Goal: Communication & Community: Answer question/provide support

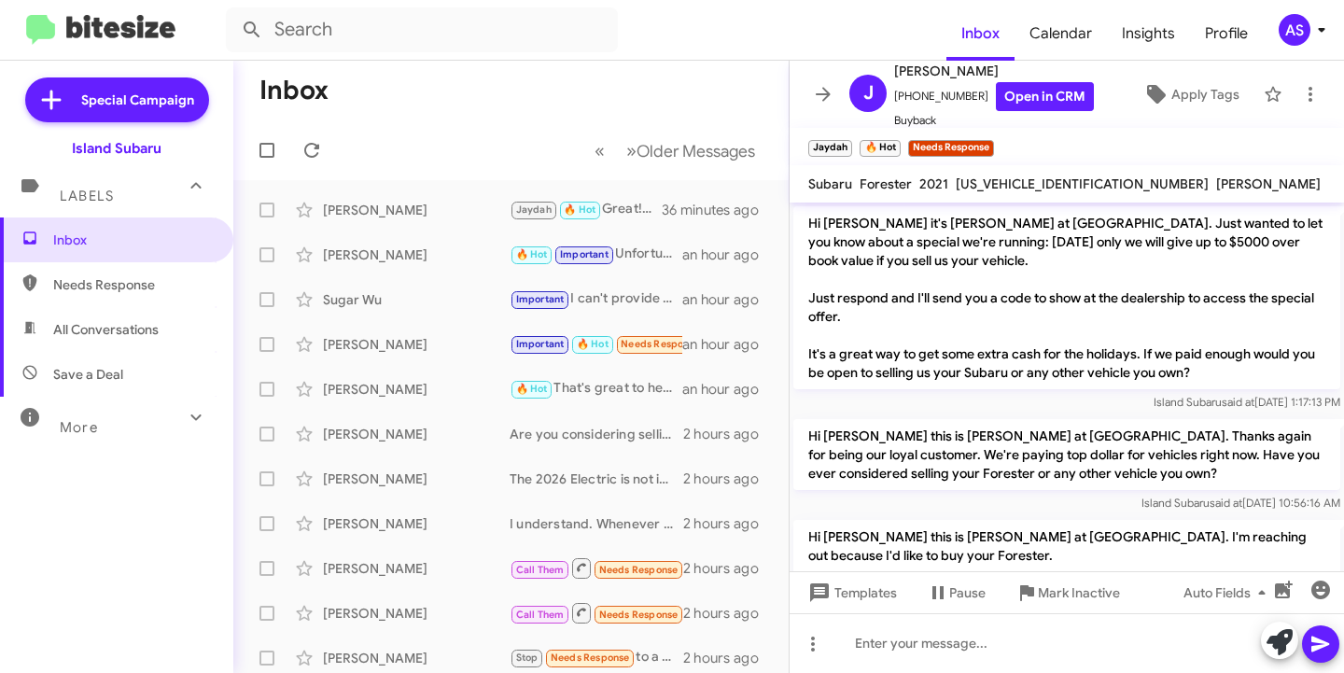
scroll to position [397, 0]
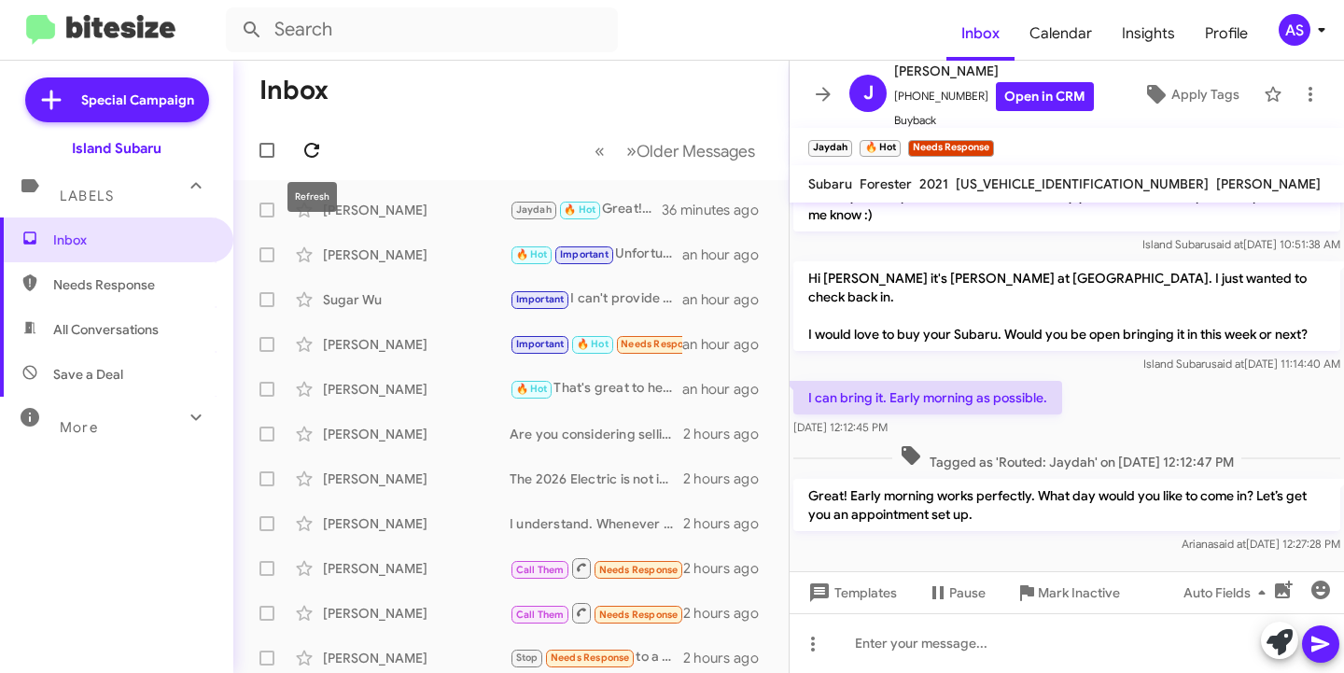
click at [307, 149] on icon at bounding box center [311, 150] width 22 height 22
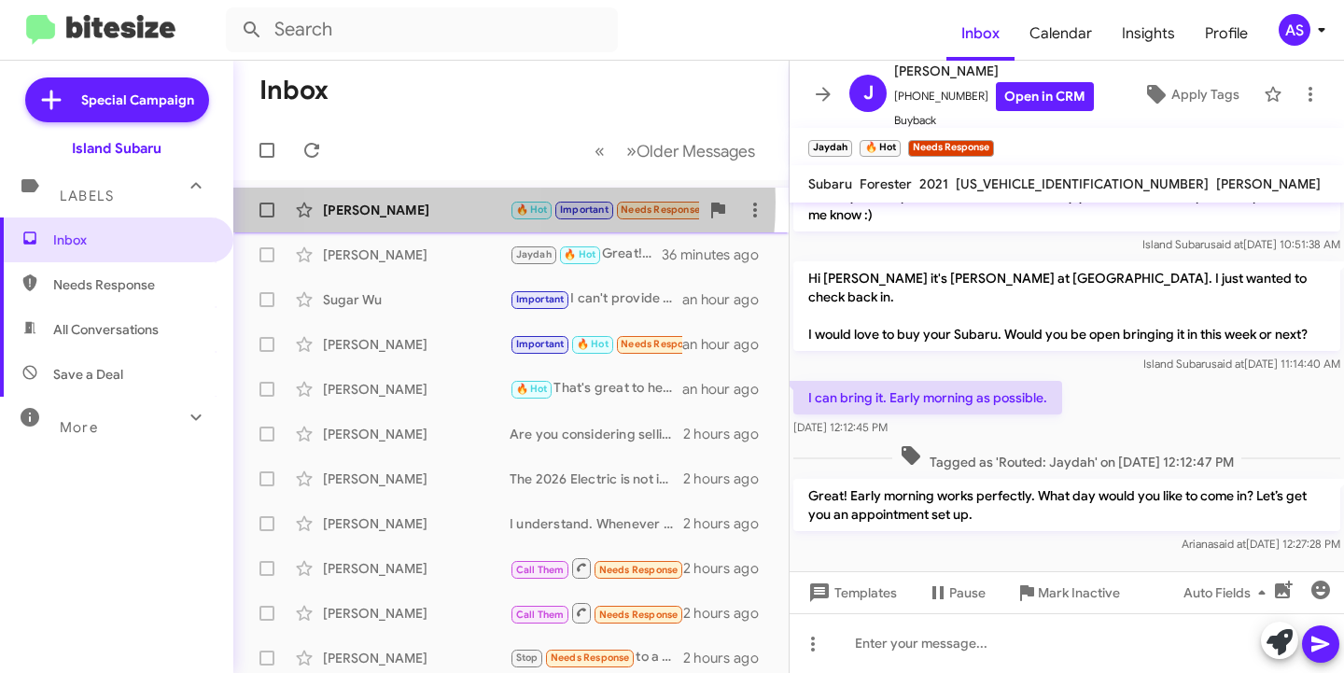
click at [420, 202] on div "[PERSON_NAME]" at bounding box center [416, 210] width 187 height 19
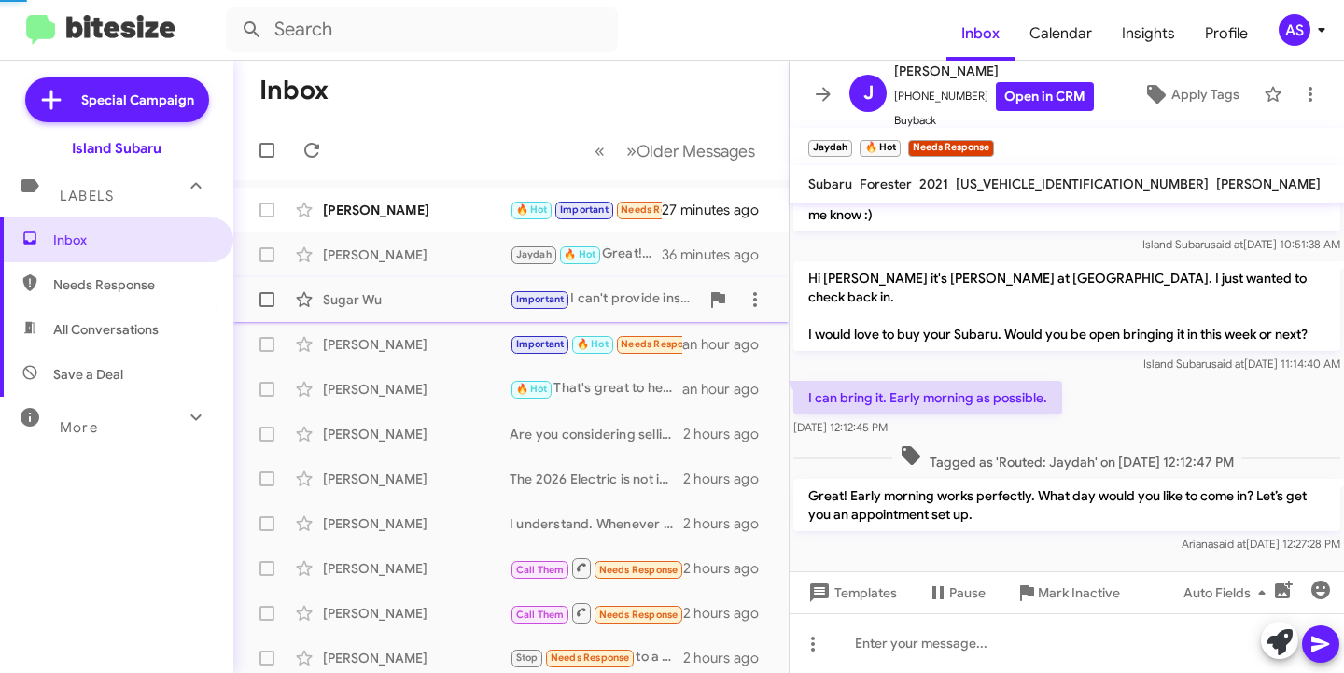
scroll to position [635, 0]
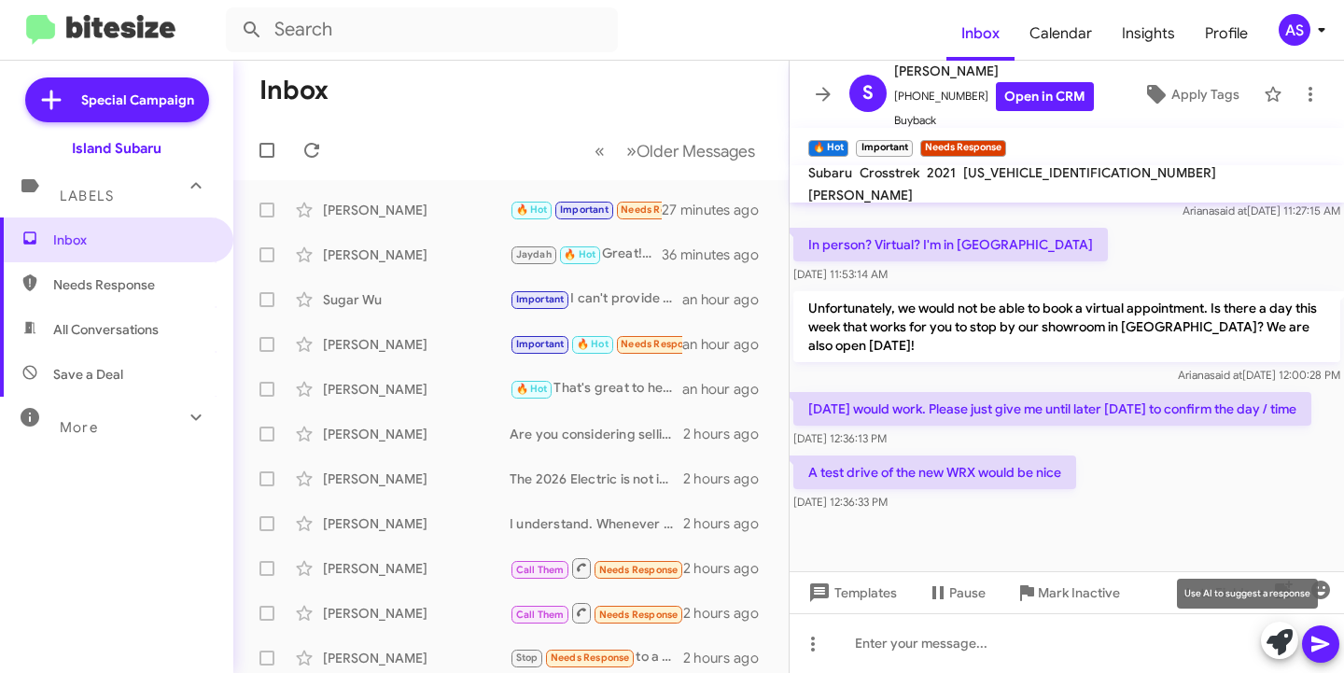
click at [1268, 641] on icon at bounding box center [1279, 642] width 26 height 26
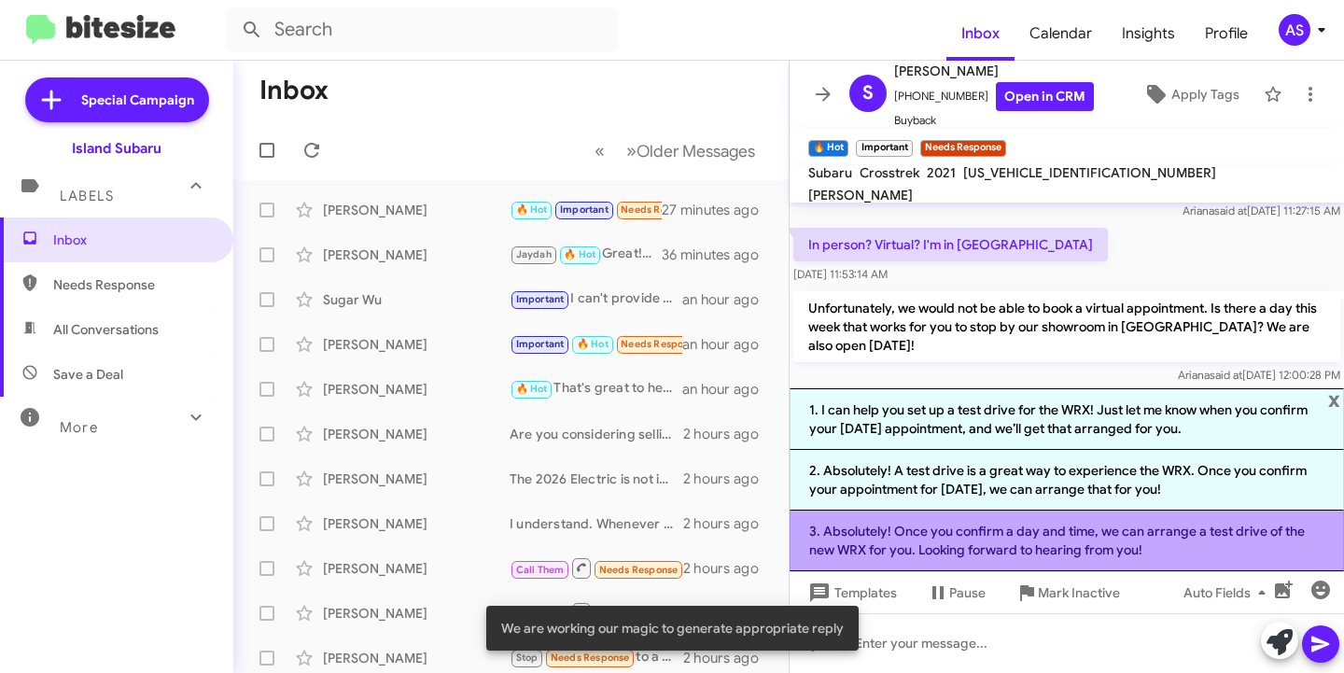
click at [1106, 546] on li "3. Absolutely! Once you confirm a day and time, we can arrange a test drive of …" at bounding box center [1066, 540] width 554 height 61
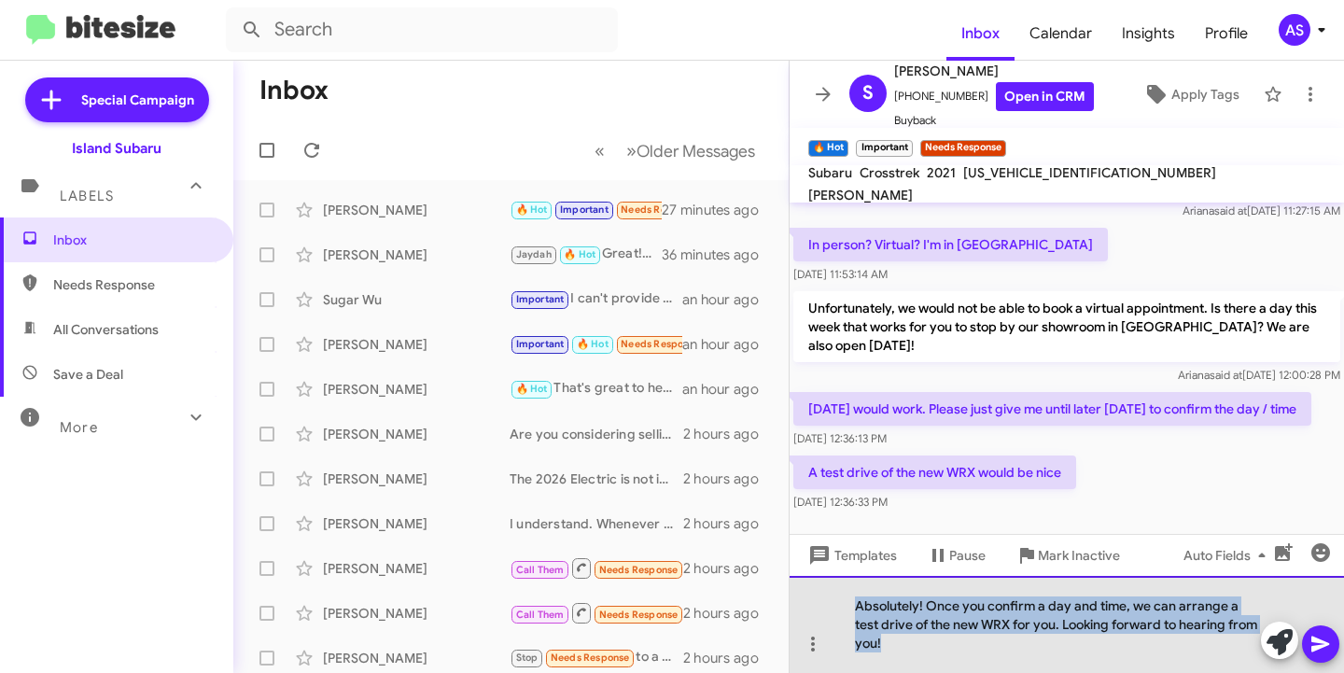
drag, startPoint x: 955, startPoint y: 641, endPoint x: 854, endPoint y: 602, distance: 109.0
click at [854, 602] on div "Absolutely! Once you confirm a day and time, we can arrange a test drive of the…" at bounding box center [1066, 624] width 554 height 97
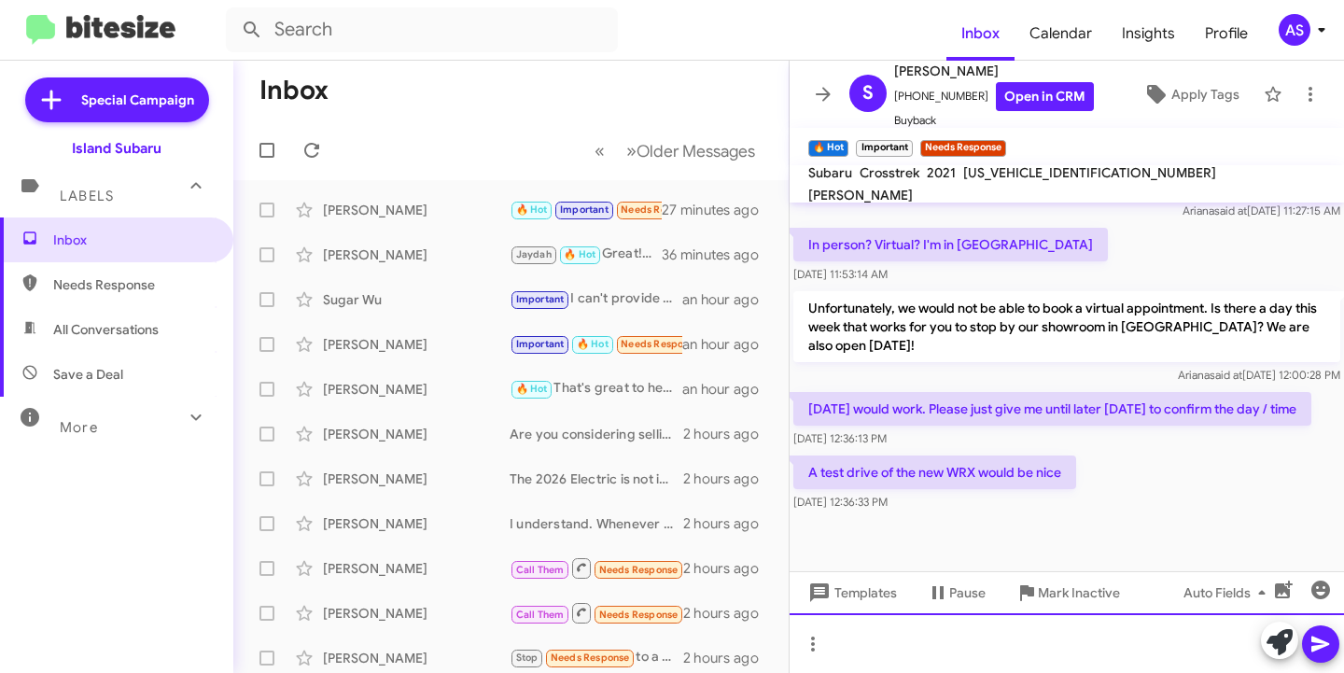
click at [853, 637] on div at bounding box center [1066, 643] width 554 height 60
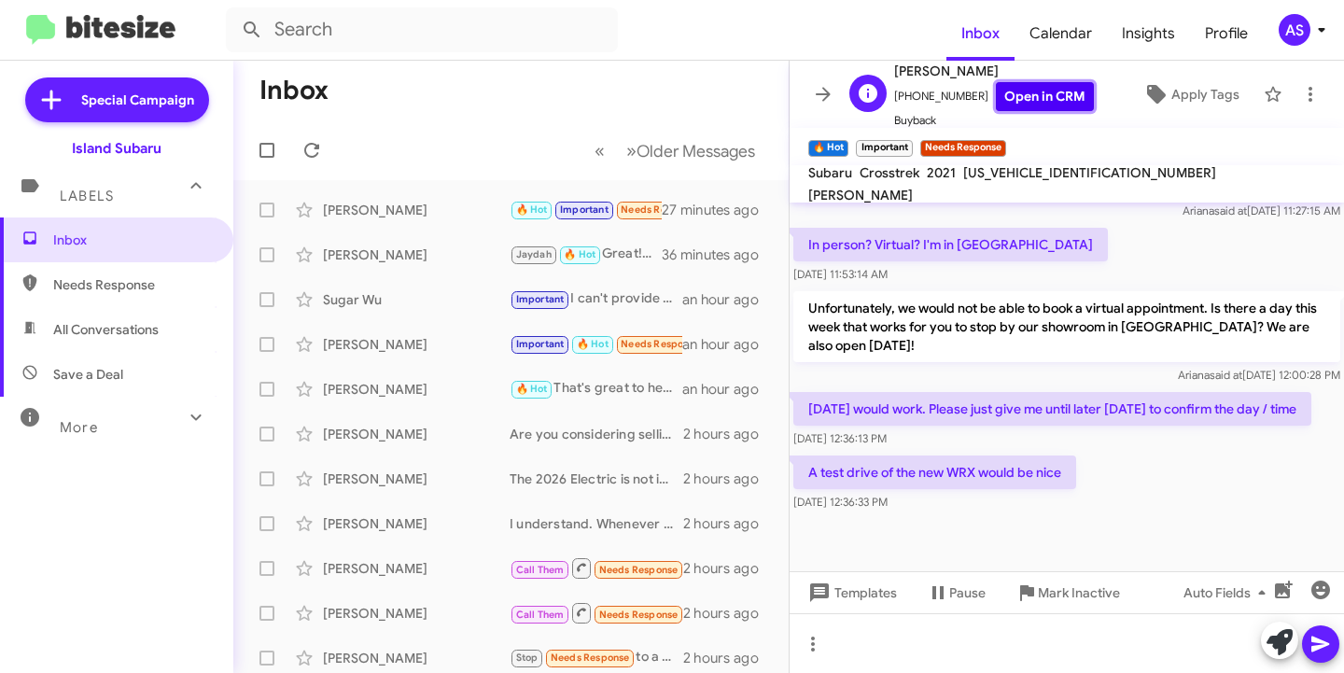
click at [1043, 82] on link "Open in CRM" at bounding box center [1045, 96] width 98 height 29
